Goal: Communication & Community: Answer question/provide support

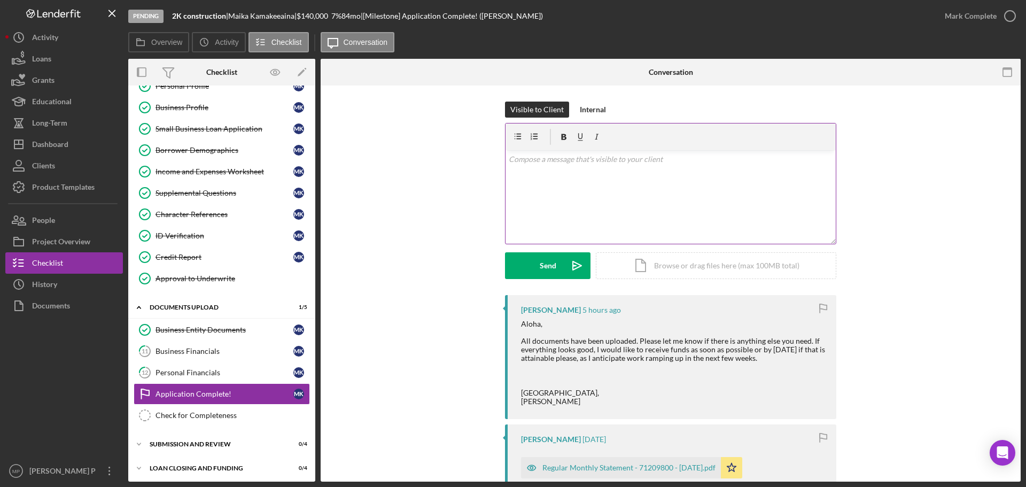
click at [593, 169] on div "v Color teal Color pink Remove color Add row above Add row below Add column bef…" at bounding box center [671, 197] width 330 height 94
click at [41, 148] on div "Dashboard" at bounding box center [50, 146] width 36 height 24
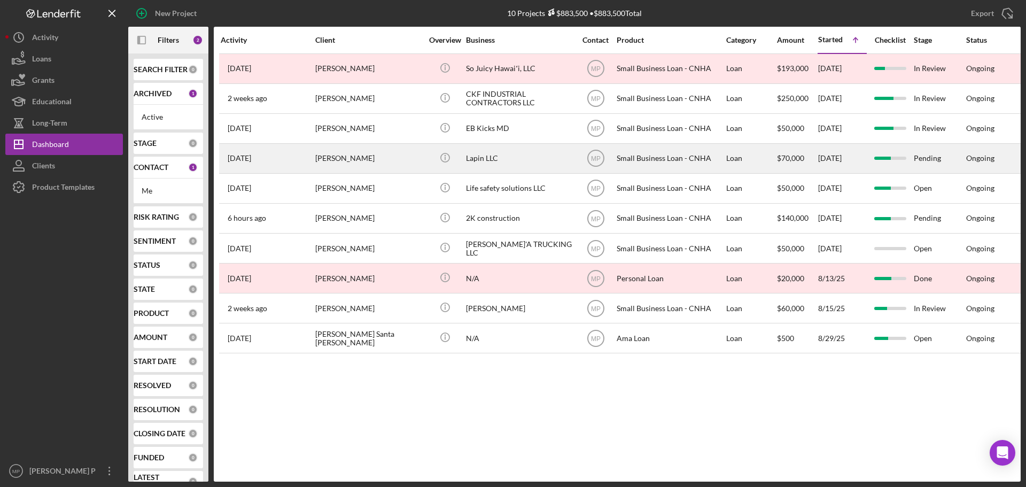
click at [482, 164] on div "Lapin LLC" at bounding box center [519, 158] width 107 height 28
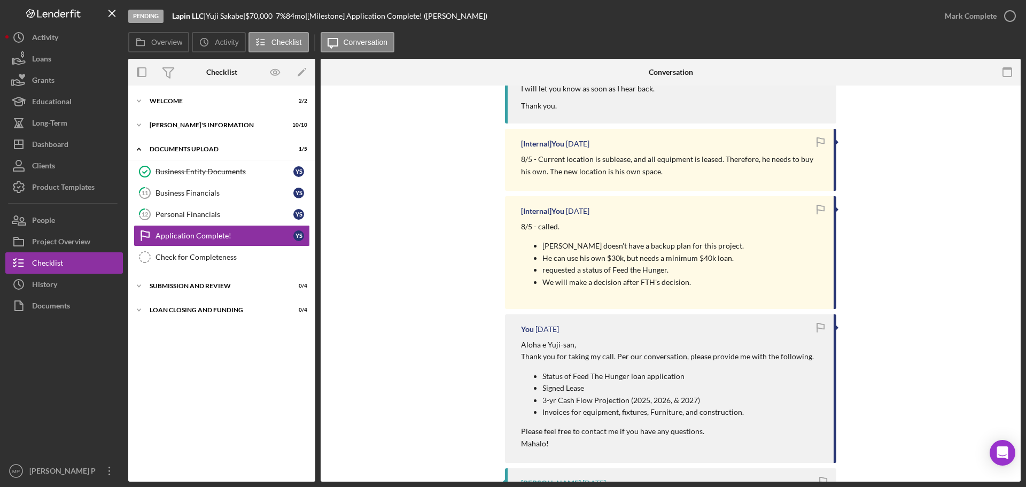
scroll to position [374, 0]
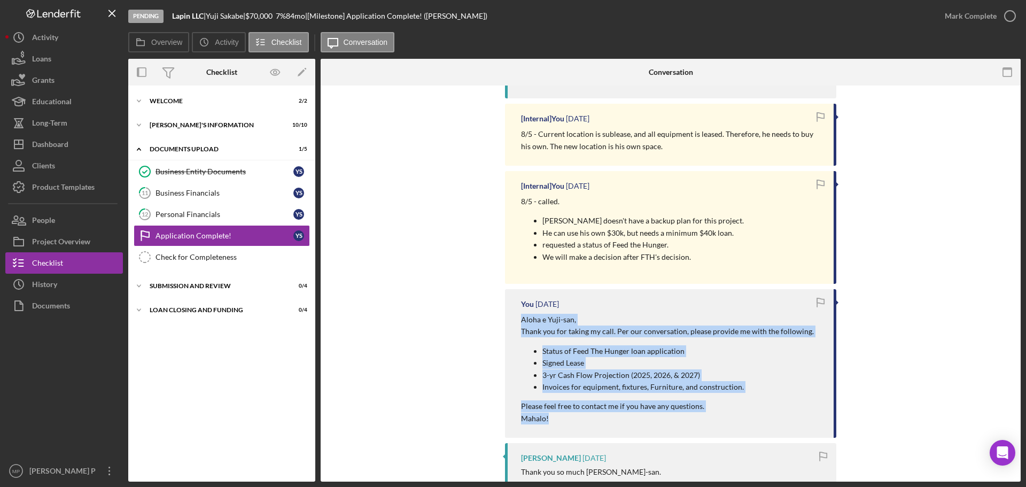
drag, startPoint x: 557, startPoint y: 421, endPoint x: 514, endPoint y: 319, distance: 110.2
click at [515, 318] on div "You [DATE] [PERSON_NAME] e [PERSON_NAME], Thank you for taking my call. Per our…" at bounding box center [670, 363] width 331 height 149
copy div "[PERSON_NAME] e [PERSON_NAME], Thank you for taking my call. Per our conversati…"
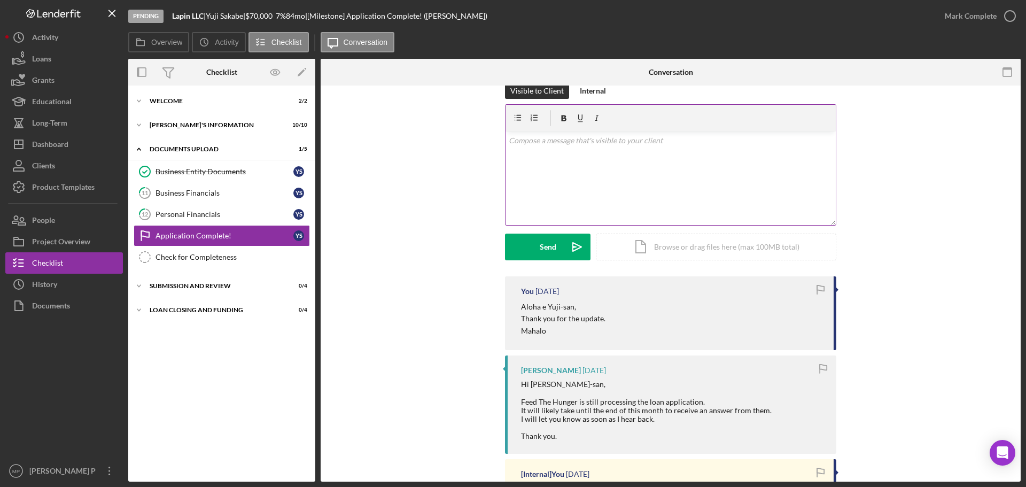
scroll to position [0, 0]
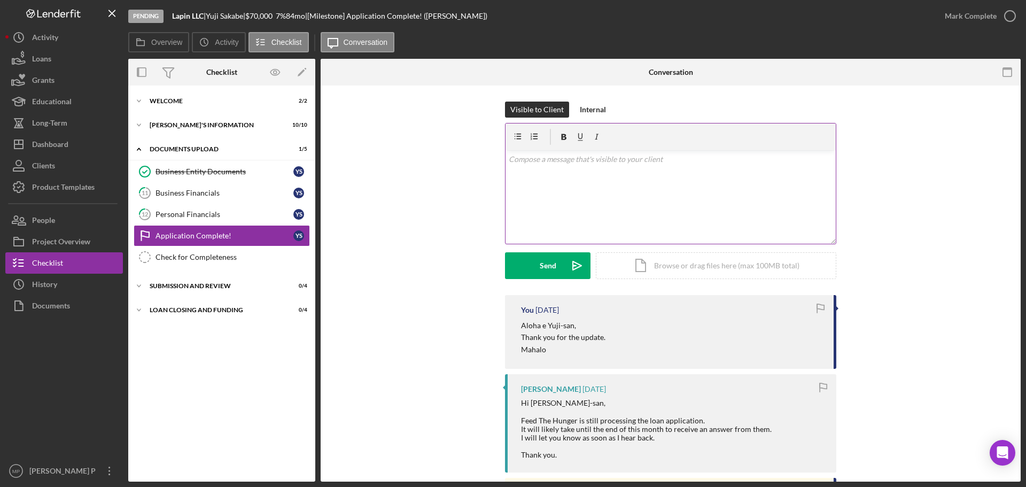
click at [585, 162] on p at bounding box center [671, 159] width 324 height 12
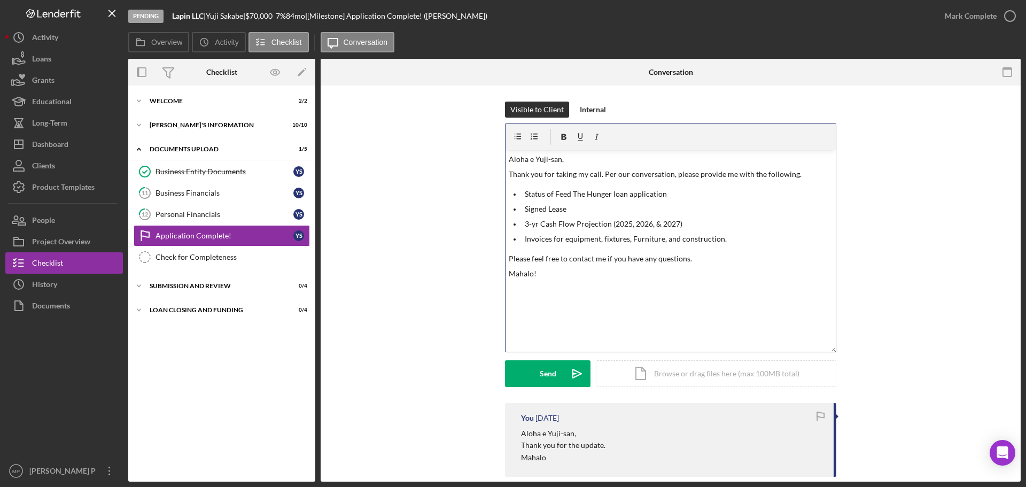
drag, startPoint x: 827, startPoint y: 242, endPoint x: 846, endPoint y: 371, distance: 130.3
click at [846, 371] on div "Visible to Client Internal v Color teal Color pink Remove color Add row above A…" at bounding box center [671, 252] width 668 height 301
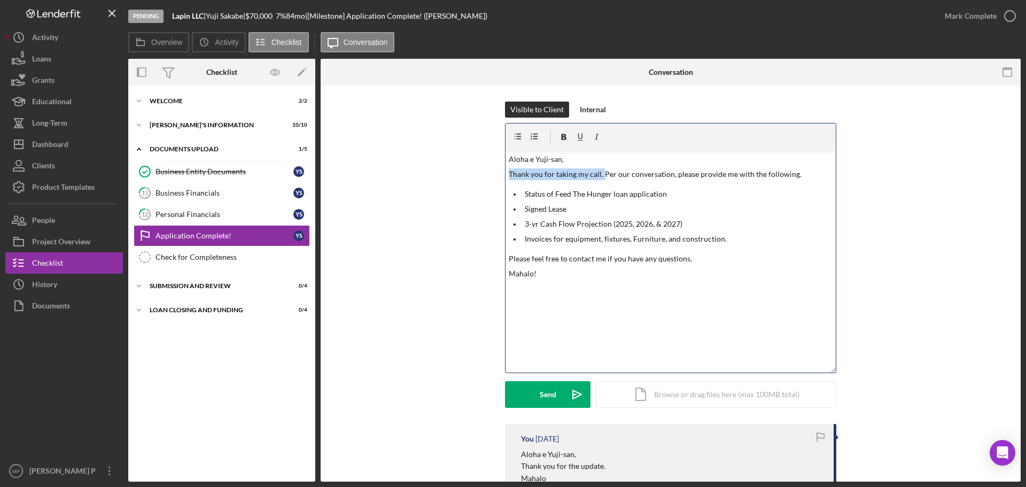
drag, startPoint x: 600, startPoint y: 175, endPoint x: 492, endPoint y: 175, distance: 107.9
click at [492, 175] on div "Visible to Client Internal v Color teal Color pink Remove color Add row above A…" at bounding box center [671, 263] width 668 height 322
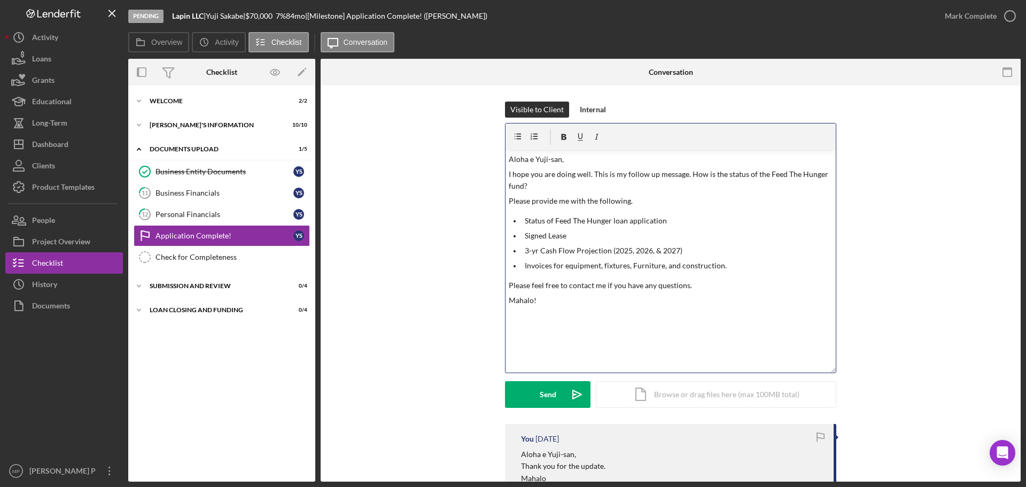
click at [638, 201] on p "Please provide me with the following." at bounding box center [671, 201] width 324 height 12
click at [538, 188] on p "I hope you are doing well. This is my follow up message. How is the status of t…" at bounding box center [671, 180] width 324 height 24
click at [509, 174] on p "I hope you are doing well. This is my follow-up message. How is the status of t…" at bounding box center [671, 180] width 324 height 24
drag, startPoint x: 750, startPoint y: 174, endPoint x: 757, endPoint y: 174, distance: 6.9
click at [750, 174] on p "I hope you are doing well. This is my follow-up message. How is the status of t…" at bounding box center [671, 180] width 324 height 24
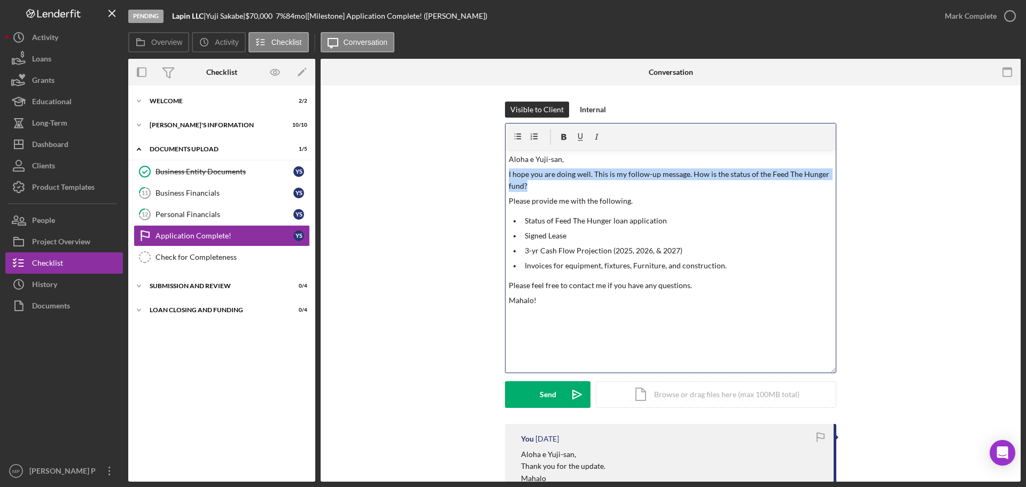
drag, startPoint x: 538, startPoint y: 189, endPoint x: 507, endPoint y: 172, distance: 35.6
click at [509, 172] on p "I hope you are doing well. This is my follow-up message. How is the status of t…" at bounding box center [671, 180] width 324 height 24
copy p "I hope you are doing well. This is my follow-up message. How is the status of t…"
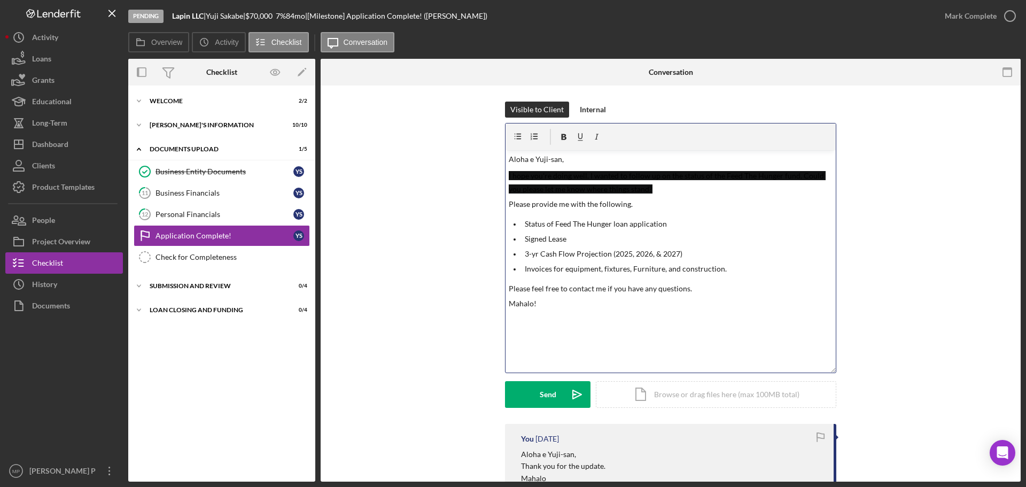
click at [667, 197] on div "v Color teal Color pink Remove color Add row above Add row below Add column bef…" at bounding box center [671, 261] width 330 height 222
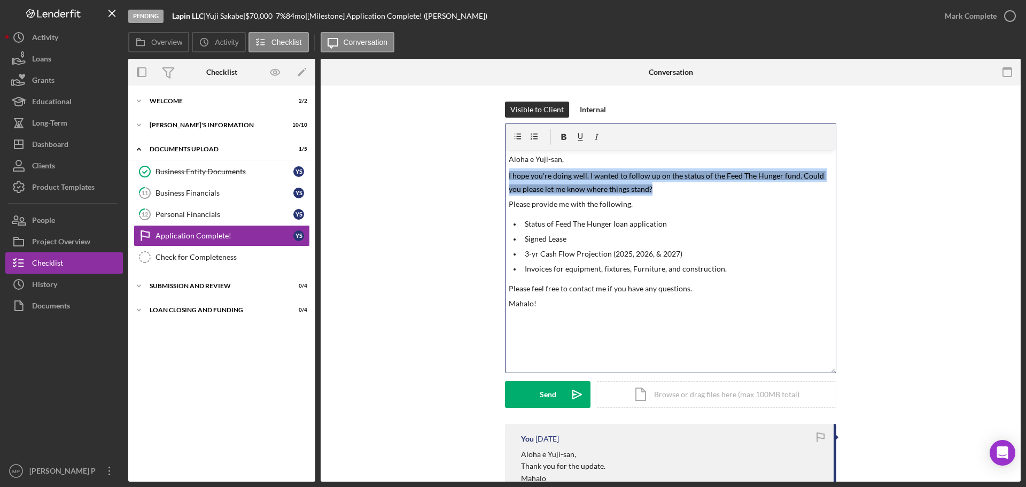
drag, startPoint x: 658, startPoint y: 188, endPoint x: 504, endPoint y: 172, distance: 154.7
click at [506, 172] on div "v Color teal Color pink Remove color Add row above Add row below Add column bef…" at bounding box center [671, 261] width 330 height 222
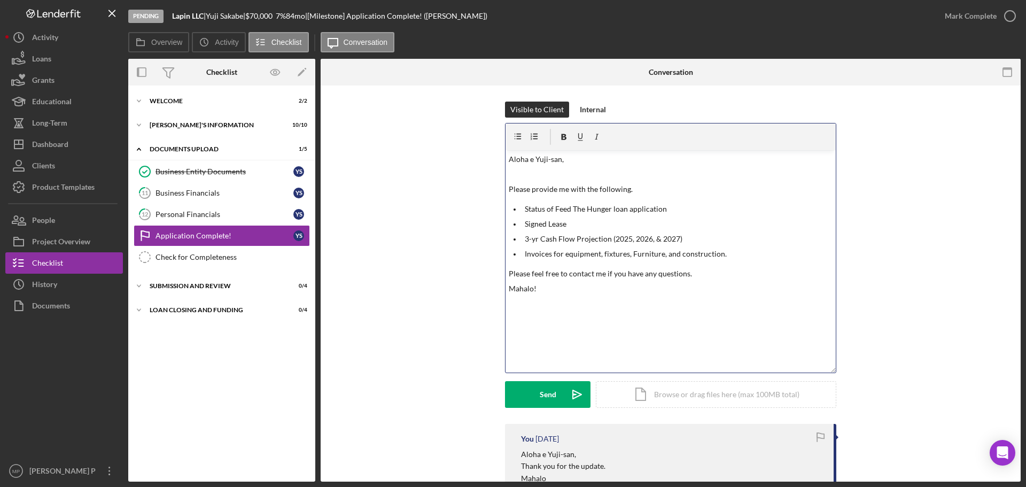
click at [515, 177] on p at bounding box center [671, 174] width 324 height 12
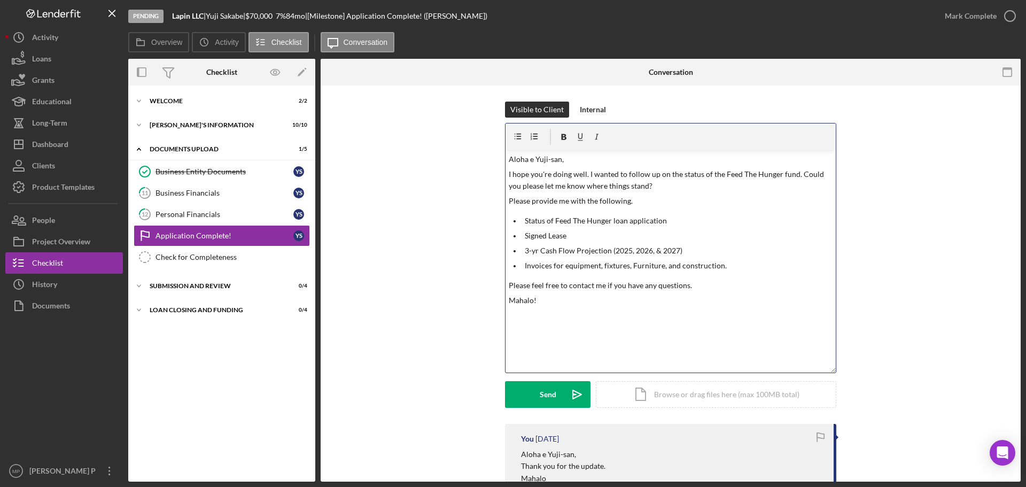
click at [509, 200] on p "Please provide me with the following." at bounding box center [671, 201] width 324 height 12
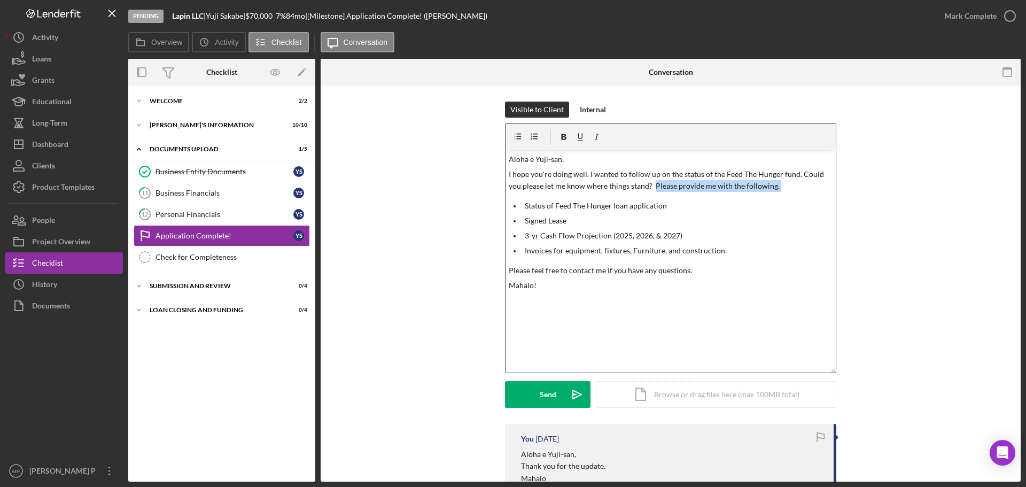
drag, startPoint x: 651, startPoint y: 186, endPoint x: 769, endPoint y: 193, distance: 118.3
click at [769, 193] on div "v Color teal Color pink Remove color Add row above Add row below Add column bef…" at bounding box center [671, 261] width 330 height 222
click at [786, 206] on p "Status of Feed The Hunger loan application" at bounding box center [679, 206] width 308 height 12
click at [652, 186] on p "I hope you're doing well. I wanted to follow up on the status of the Feed The H…" at bounding box center [671, 180] width 324 height 24
drag, startPoint x: 718, startPoint y: 190, endPoint x: 744, endPoint y: 186, distance: 26.5
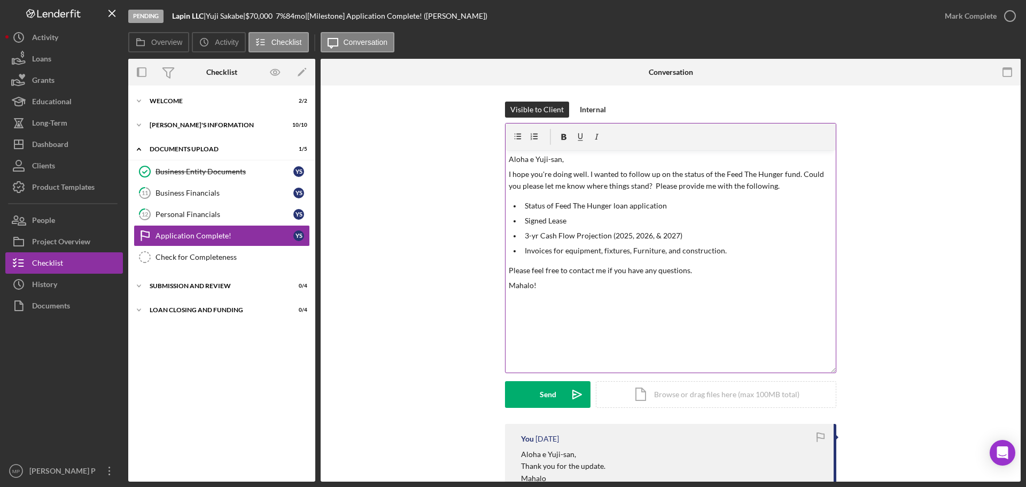
click at [719, 190] on p "I hope you're doing well. I wanted to follow up on the status of the Feed The H…" at bounding box center [671, 180] width 324 height 24
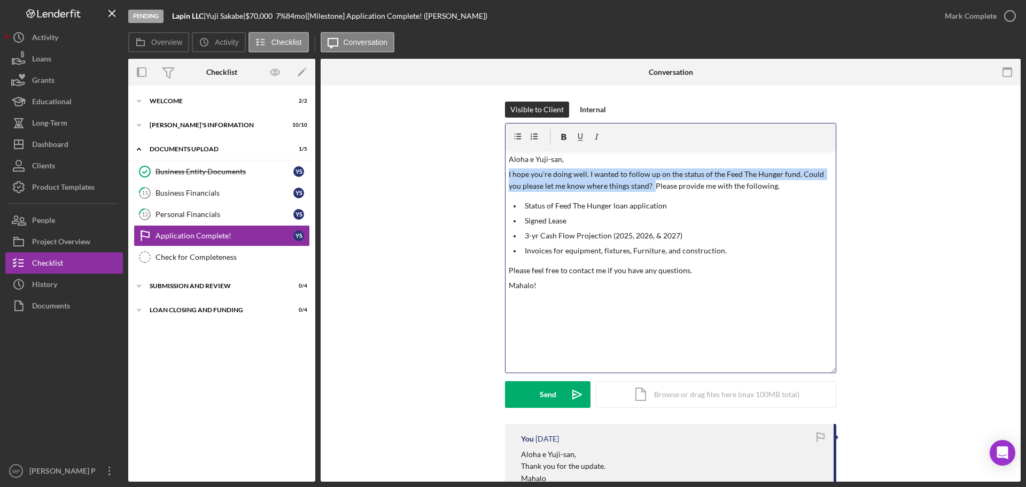
drag, startPoint x: 651, startPoint y: 185, endPoint x: 504, endPoint y: 175, distance: 146.7
click at [506, 175] on div "v Color teal Color pink Remove color Add row above Add row below Add column bef…" at bounding box center [671, 261] width 330 height 222
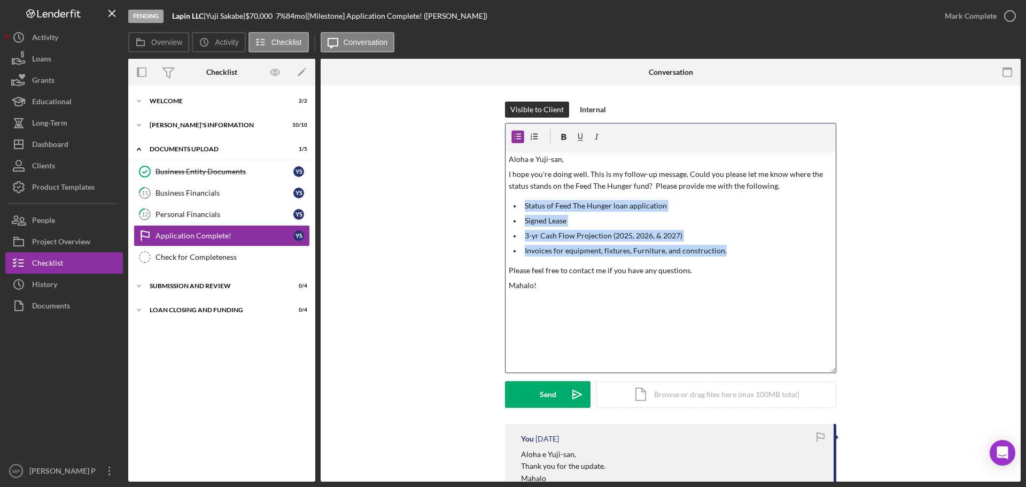
drag, startPoint x: 740, startPoint y: 252, endPoint x: 503, endPoint y: 207, distance: 240.3
click at [505, 207] on div "v Color teal Color pink Remove color Add row above Add row below Add column bef…" at bounding box center [670, 248] width 331 height 250
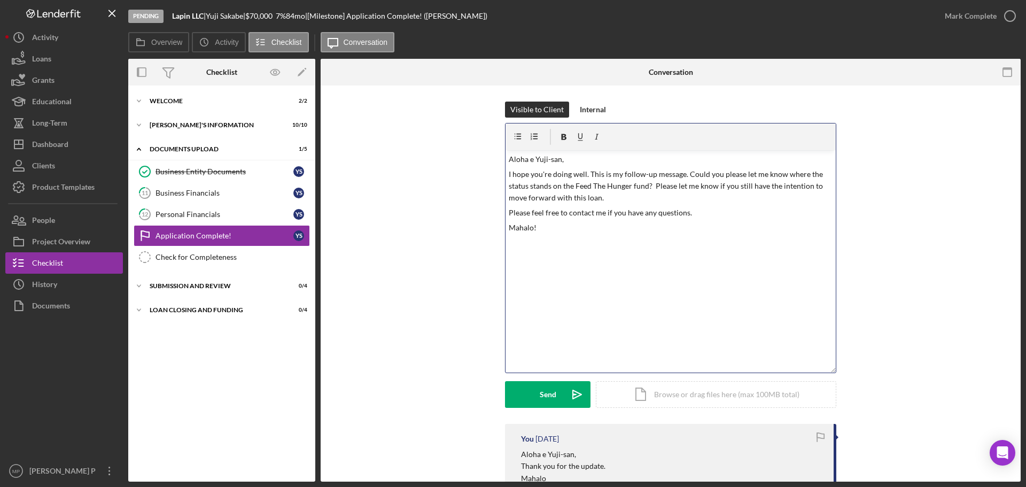
click at [621, 203] on p "I hope you're doing well. This is my follow-up message. Could you please let me…" at bounding box center [671, 186] width 324 height 36
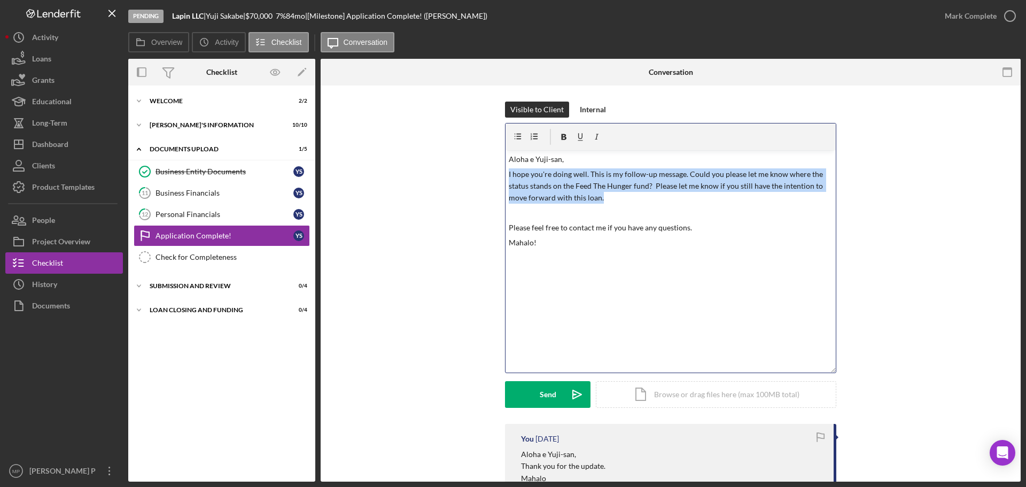
drag, startPoint x: 608, startPoint y: 204, endPoint x: 503, endPoint y: 175, distance: 108.6
click at [505, 175] on div "v Color teal Color pink Remove color Add row above Add row below Add column bef…" at bounding box center [670, 248] width 331 height 250
copy p "I hope you're doing well. This is my follow-up message. Could you please let me…"
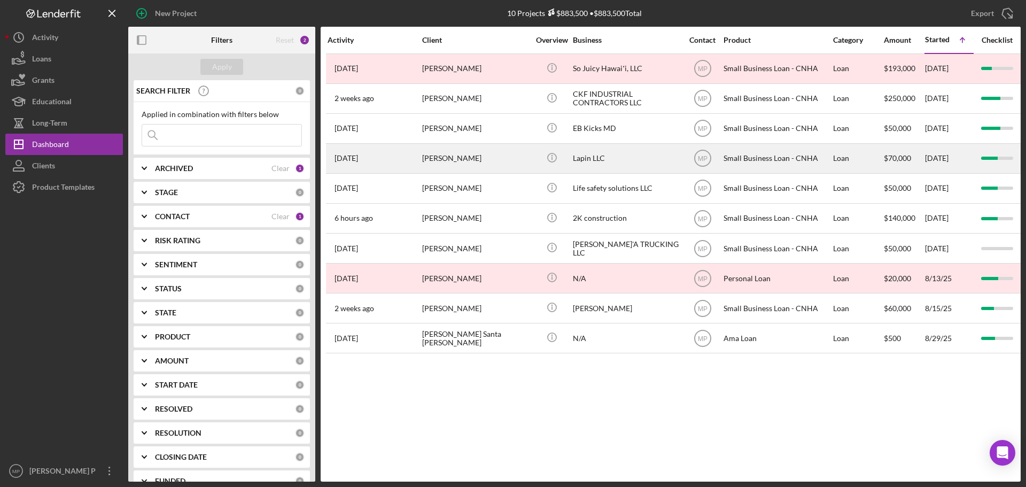
click at [590, 158] on div "Lapin LLC" at bounding box center [626, 158] width 107 height 28
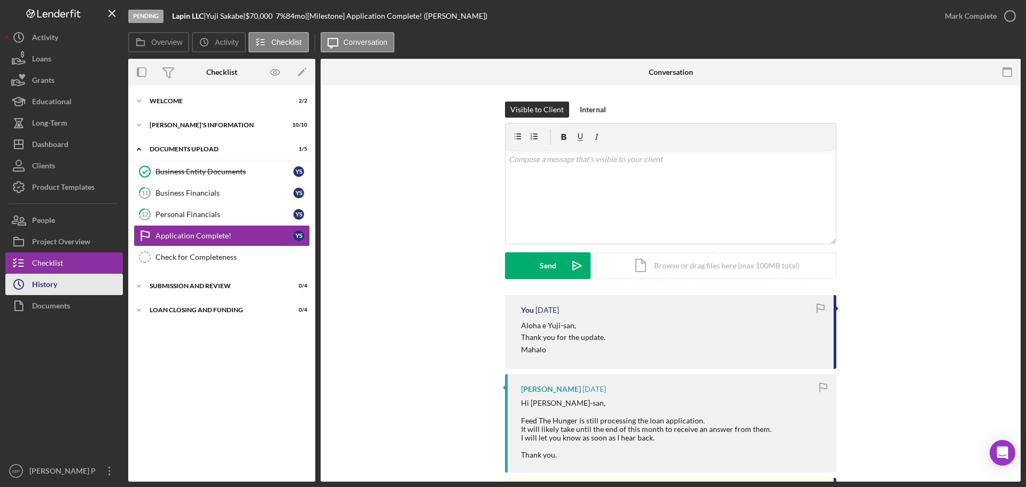
click at [64, 295] on div "Documents" at bounding box center [51, 307] width 38 height 24
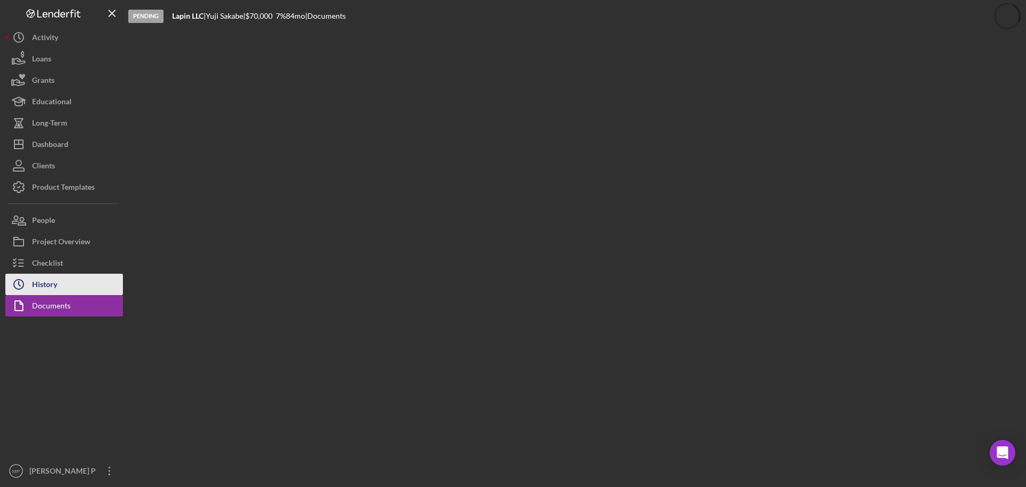
click at [57, 287] on div "History" at bounding box center [44, 286] width 25 height 24
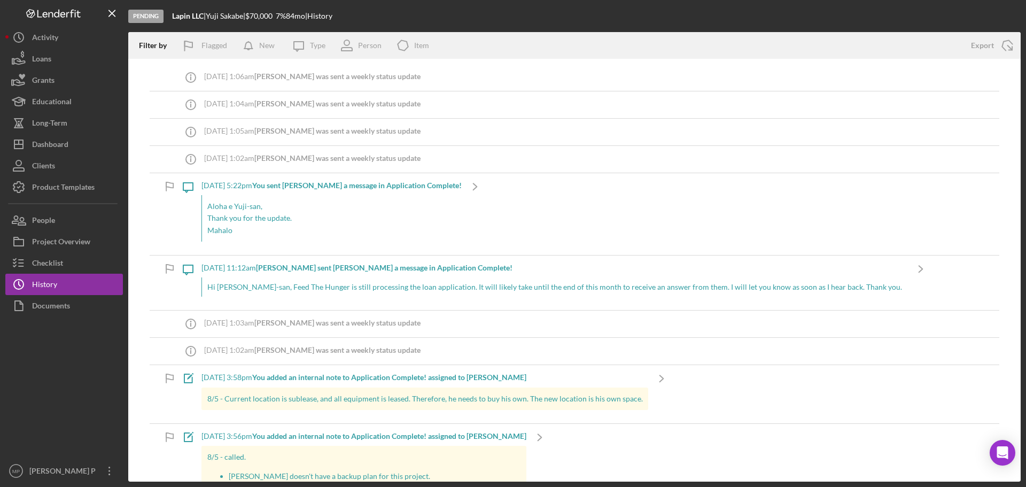
click at [263, 186] on div "[DATE] 5:22pm You sent [PERSON_NAME] a message in Application Complete!" at bounding box center [331, 185] width 260 height 9
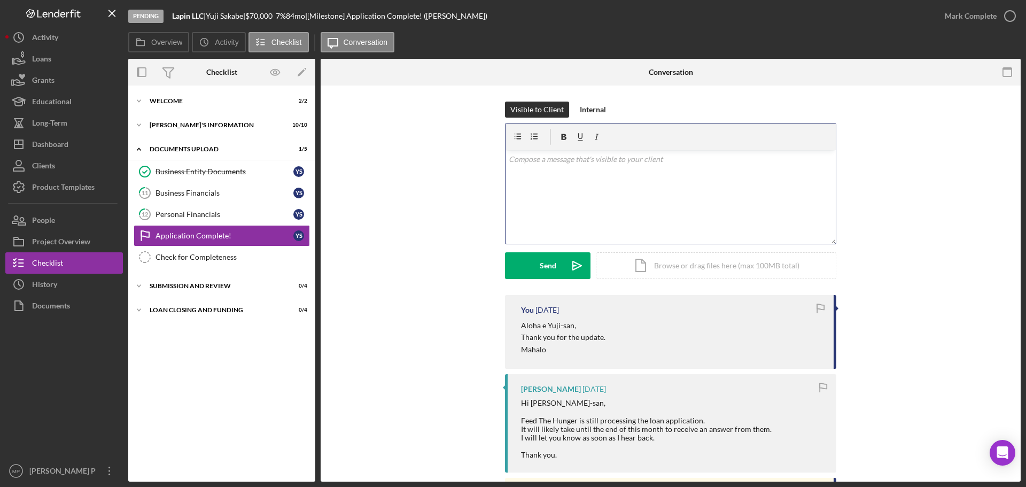
click at [544, 167] on div "v Color teal Color pink Remove color Add row above Add row below Add column bef…" at bounding box center [671, 197] width 330 height 94
click at [639, 194] on div "v Color teal Color pink Remove color Add row above Add row below Add column bef…" at bounding box center [671, 197] width 330 height 94
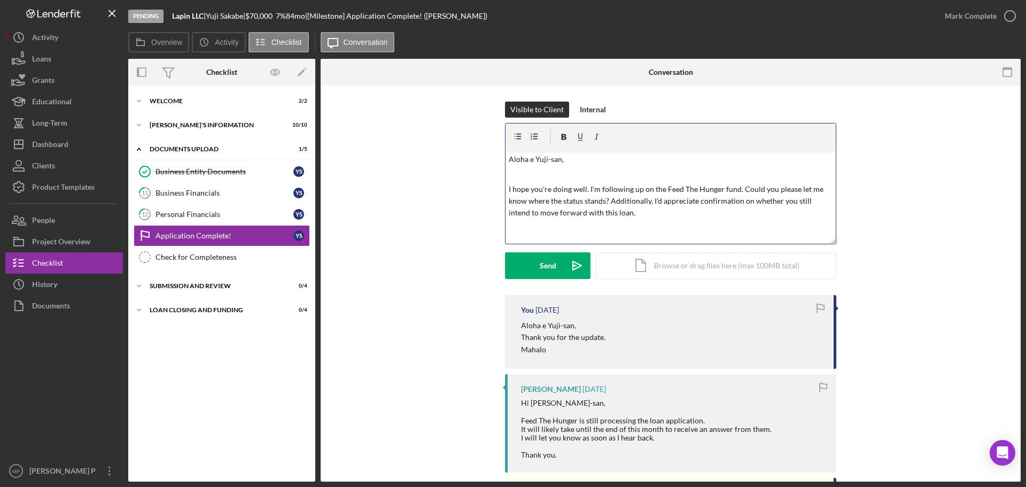
click at [579, 177] on p at bounding box center [671, 174] width 324 height 12
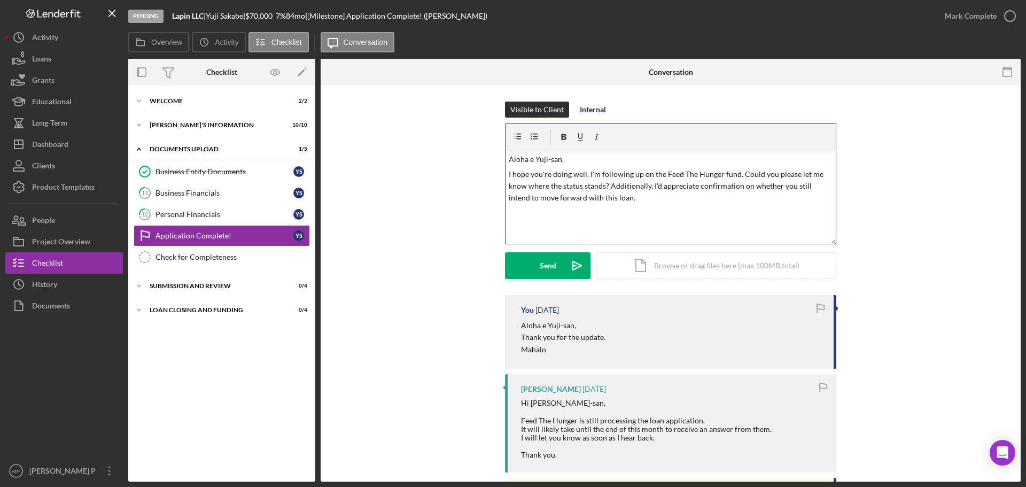
click at [639, 199] on p "I hope you're doing well. I'm following up on the Feed The Hunger fund. Could y…" at bounding box center [671, 186] width 324 height 36
click at [609, 184] on p "I hope you're doing well. I'm following up on the Feed The Hunger fund. Could y…" at bounding box center [671, 186] width 324 height 36
click at [584, 227] on div "v Color teal Color pink Remove color Add row above Add row below Add column bef…" at bounding box center [671, 197] width 330 height 94
click at [541, 266] on div "Send" at bounding box center [548, 265] width 17 height 27
